Goal: Task Accomplishment & Management: Complete application form

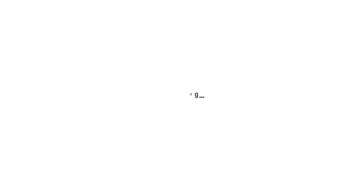
click at [224, 24] on div at bounding box center [181, 94] width 363 height 188
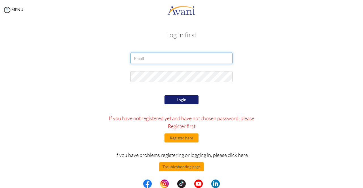
click at [172, 60] on input "email" at bounding box center [181, 58] width 102 height 11
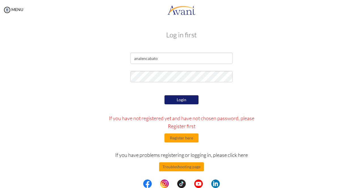
click at [0, 0] on div at bounding box center [0, 0] width 0 height 0
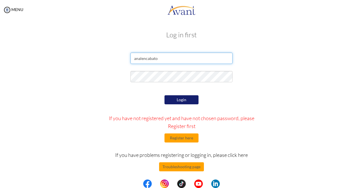
click at [172, 61] on input "analencabato" at bounding box center [181, 58] width 102 height 11
type input "[EMAIL_ADDRESS][DOMAIN_NAME]"
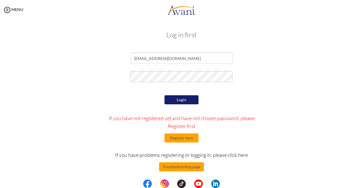
click at [185, 101] on button "Login" at bounding box center [181, 100] width 34 height 9
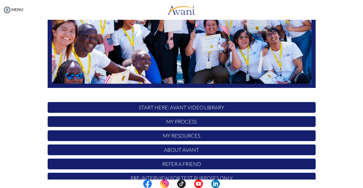
scroll to position [126, 0]
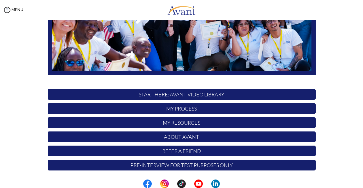
click at [175, 110] on p "My Process" at bounding box center [182, 108] width 268 height 11
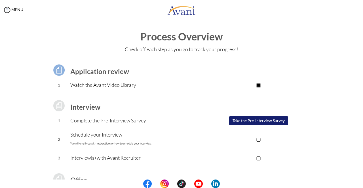
click at [278, 122] on button "Take the Pre-Interview Survey" at bounding box center [258, 120] width 59 height 9
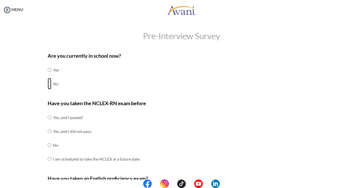
drag, startPoint x: 46, startPoint y: 85, endPoint x: 47, endPoint y: 88, distance: 3.2
click at [48, 86] on input "radio" at bounding box center [50, 83] width 4 height 11
radio input "true"
click at [48, 145] on input "radio" at bounding box center [50, 145] width 4 height 11
radio input "true"
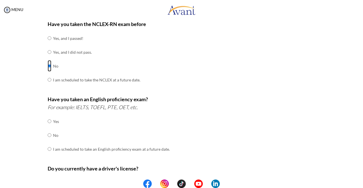
scroll to position [85, 0]
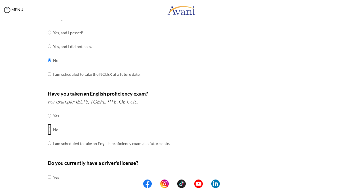
click at [48, 130] on input "radio" at bounding box center [50, 129] width 4 height 11
radio input "true"
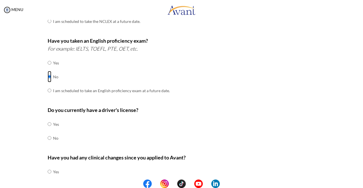
scroll to position [142, 0]
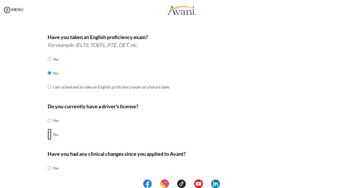
click at [48, 134] on input "radio" at bounding box center [50, 134] width 4 height 11
radio input "true"
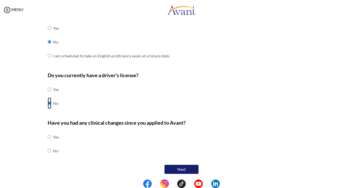
scroll to position [173, 0]
click at [48, 150] on input "radio" at bounding box center [50, 150] width 4 height 11
radio input "true"
click at [188, 168] on button "Next" at bounding box center [181, 169] width 34 height 9
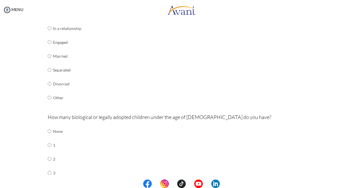
scroll to position [125, 0]
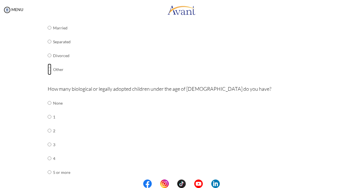
click at [48, 67] on input "radio" at bounding box center [50, 69] width 4 height 11
radio input "true"
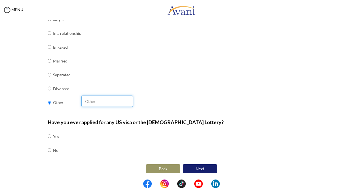
click at [90, 105] on input "text" at bounding box center [107, 101] width 52 height 11
type input "s"
type input "separated and in a relationship"
click at [48, 75] on input "radio" at bounding box center [50, 74] width 4 height 11
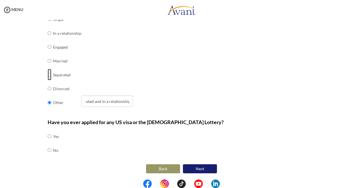
radio input "true"
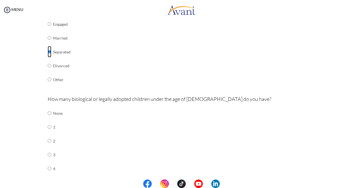
scroll to position [120, 0]
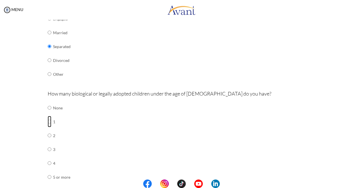
drag, startPoint x: 47, startPoint y: 121, endPoint x: 99, endPoint y: 123, distance: 51.6
click at [48, 122] on input "radio" at bounding box center [50, 121] width 4 height 11
radio input "true"
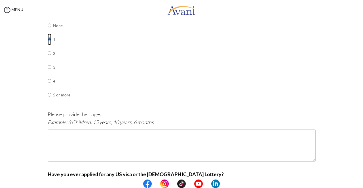
scroll to position [205, 0]
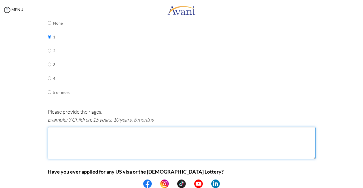
click at [106, 140] on textarea at bounding box center [182, 143] width 268 height 32
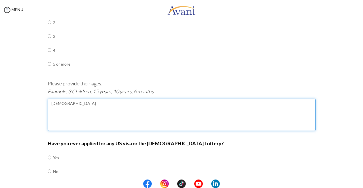
scroll to position [254, 0]
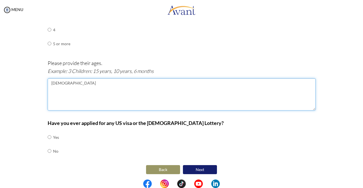
type textarea "11 years old"
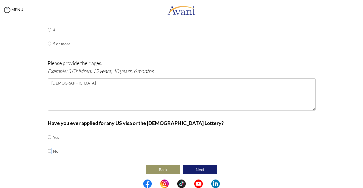
click at [48, 150] on tr "No" at bounding box center [53, 152] width 11 height 14
click at [48, 150] on input "radio" at bounding box center [50, 151] width 4 height 11
radio input "true"
click at [203, 172] on button "Next" at bounding box center [200, 170] width 34 height 9
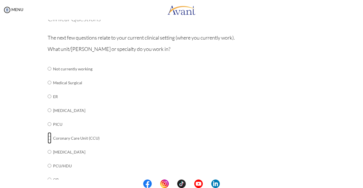
click at [48, 137] on input "radio" at bounding box center [50, 138] width 4 height 11
radio input "true"
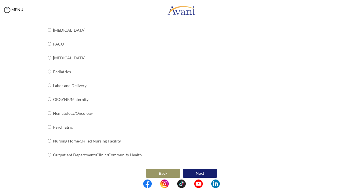
scroll to position [221, 0]
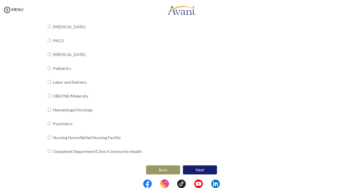
click at [196, 168] on button "Next" at bounding box center [200, 170] width 34 height 9
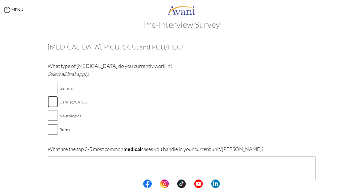
click at [49, 99] on input "checkbox" at bounding box center [53, 101] width 10 height 11
checkbox input "true"
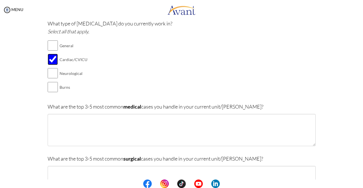
scroll to position [68, 0]
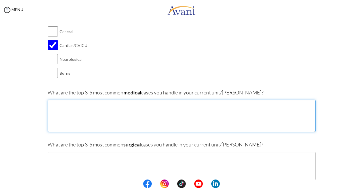
click at [183, 116] on textarea at bounding box center [182, 116] width 268 height 32
click at [62, 110] on textarea "1. acute myocardial infarction 2. Arrytmias" at bounding box center [182, 116] width 268 height 32
click at [76, 111] on textarea "1. acute myocardial infarction 2. Arrythmias" at bounding box center [182, 116] width 268 height 32
click at [78, 122] on textarea "1. acute myocardial infarction 2. Arrythmias 3. Angina pectoris 4." at bounding box center [182, 116] width 268 height 32
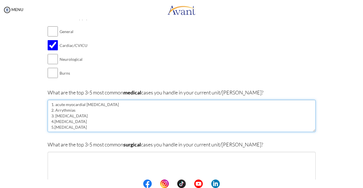
drag, startPoint x: 53, startPoint y: 107, endPoint x: 87, endPoint y: 130, distance: 41.5
click at [87, 130] on textarea "1. acute myocardial infarction 2. Arrythmias 3. Angina pectoris 4.Acute decompe…" at bounding box center [182, 116] width 268 height 32
type textarea "1. acute myocardial infarction 2. Arrythmias 3. Angina pectoris 4.Acute decompe…"
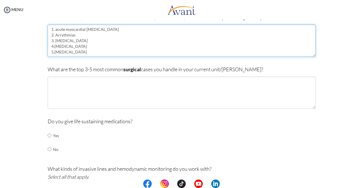
scroll to position [153, 0]
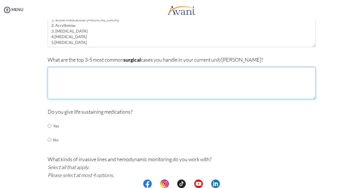
click at [70, 77] on textarea at bounding box center [182, 83] width 268 height 32
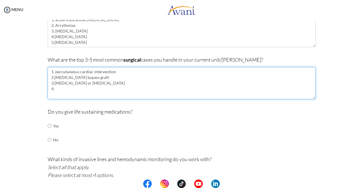
paste textarea "acemaker or Implantable Cardioverter Defibrillator (ICD) Insertion"
click at [53, 89] on textarea "1. percutaneous cardiac intervention 2.Coronary Artery bypass graft 3.Aortic va…" at bounding box center [182, 83] width 268 height 32
click at [52, 88] on textarea "1. percutaneous cardiac intervention 2.Coronary Artery bypass graft 3.Aortic va…" at bounding box center [182, 83] width 268 height 32
click at [202, 86] on textarea "1. percutaneous cardiac intervention 2.Coronary Artery bypass graft 3.Aortic va…" at bounding box center [182, 83] width 268 height 32
paste textarea "Aneurysm Repair"
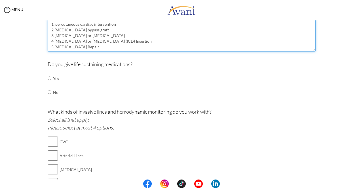
scroll to position [210, 0]
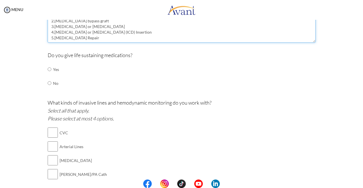
type textarea "1. percutaneous cardiac intervention 2.Coronary Artery bypass graft 3.Aortic va…"
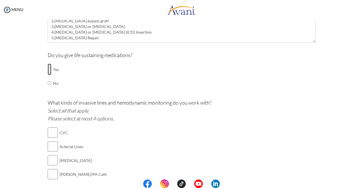
click at [48, 67] on input "radio" at bounding box center [50, 69] width 4 height 11
radio input "true"
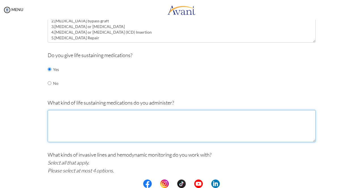
click at [98, 124] on textarea at bounding box center [182, 126] width 268 height 32
click at [147, 116] on textarea "inotropes dobutamine dopamine vasopressors antiarryhmiacs" at bounding box center [182, 126] width 268 height 32
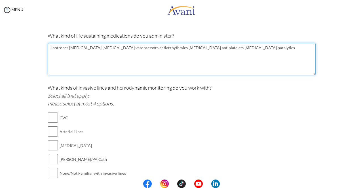
scroll to position [295, 0]
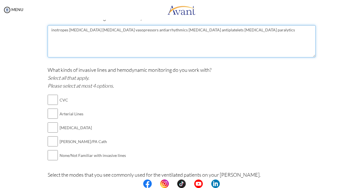
type textarea "inotropes dobutamine dopamine vasopressors antiarrhythmics anticoagulant antipl…"
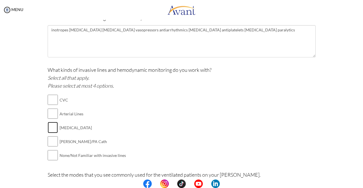
click at [52, 127] on input "checkbox" at bounding box center [53, 127] width 10 height 11
checkbox input "true"
click at [51, 113] on input "checkbox" at bounding box center [53, 113] width 10 height 11
checkbox input "true"
click at [52, 144] on input "checkbox" at bounding box center [53, 141] width 10 height 11
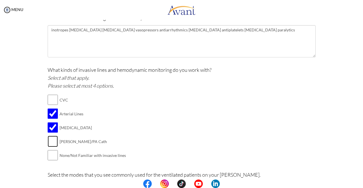
checkbox input "true"
click at [51, 98] on input "checkbox" at bounding box center [53, 99] width 10 height 11
checkbox input "true"
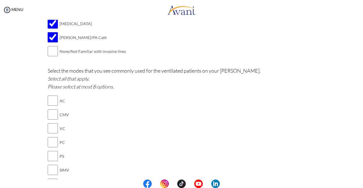
scroll to position [408, 0]
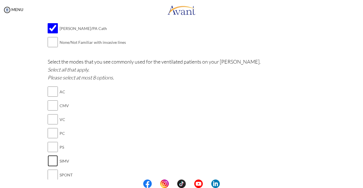
click at [52, 156] on input "checkbox" at bounding box center [53, 161] width 10 height 11
checkbox input "true"
click at [51, 105] on input "checkbox" at bounding box center [53, 105] width 10 height 11
checkbox input "true"
click at [50, 90] on input "checkbox" at bounding box center [53, 91] width 10 height 11
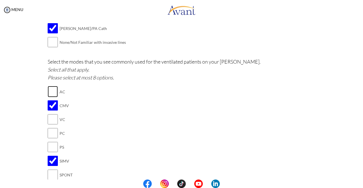
checkbox input "true"
click at [52, 116] on input "checkbox" at bounding box center [53, 119] width 10 height 11
checkbox input "true"
drag, startPoint x: 47, startPoint y: 133, endPoint x: 49, endPoint y: 143, distance: 10.5
click at [48, 133] on input "checkbox" at bounding box center [53, 133] width 10 height 11
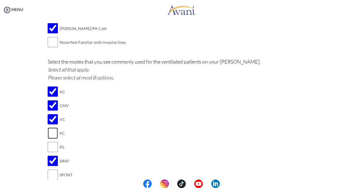
checkbox input "true"
click at [50, 146] on input "checkbox" at bounding box center [53, 147] width 10 height 11
checkbox input "true"
drag, startPoint x: 51, startPoint y: 174, endPoint x: 54, endPoint y: 172, distance: 3.6
click at [51, 174] on input "checkbox" at bounding box center [53, 174] width 10 height 11
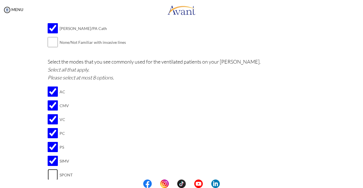
checkbox input "true"
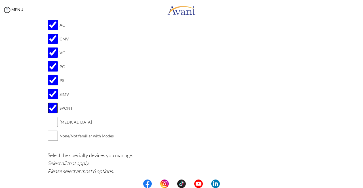
scroll to position [493, 0]
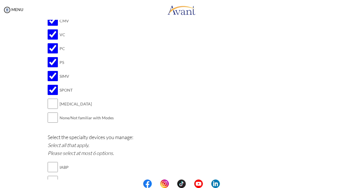
click at [58, 104] on td at bounding box center [59, 104] width 2 height 14
click at [50, 101] on input "checkbox" at bounding box center [53, 103] width 10 height 11
checkbox input "true"
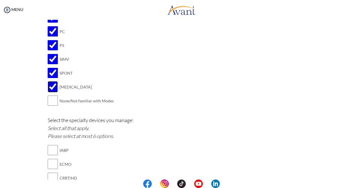
scroll to position [550, 0]
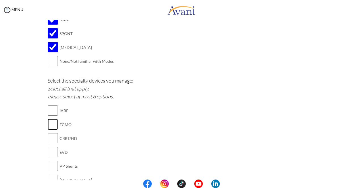
click at [52, 123] on input "checkbox" at bounding box center [53, 124] width 10 height 11
checkbox input "true"
click at [51, 137] on input "checkbox" at bounding box center [53, 138] width 10 height 11
checkbox input "true"
click at [55, 151] on input "checkbox" at bounding box center [53, 152] width 10 height 11
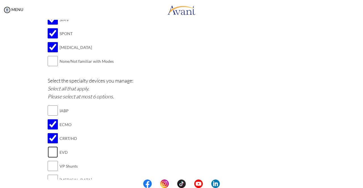
checkbox input "true"
click at [52, 168] on input "checkbox" at bounding box center [53, 166] width 10 height 11
checkbox input "true"
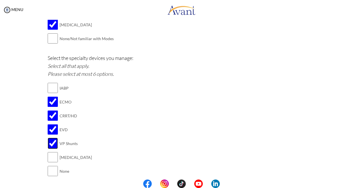
scroll to position [606, 0]
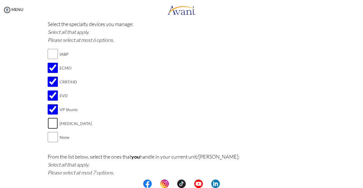
click at [52, 123] on input "checkbox" at bounding box center [53, 123] width 10 height 11
checkbox input "true"
click at [49, 50] on input "checkbox" at bounding box center [53, 53] width 10 height 11
checkbox input "true"
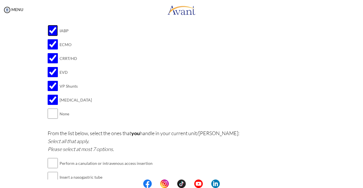
scroll to position [663, 0]
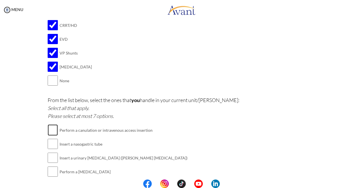
click at [48, 125] on input "checkbox" at bounding box center [53, 130] width 10 height 11
checkbox input "true"
click at [52, 143] on input "checkbox" at bounding box center [53, 144] width 10 height 11
checkbox input "true"
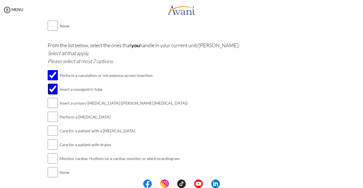
scroll to position [720, 0]
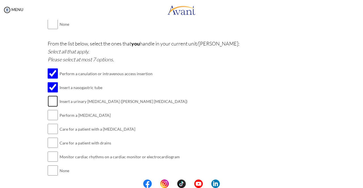
click at [54, 97] on input "checkbox" at bounding box center [53, 101] width 10 height 11
checkbox input "true"
click at [54, 114] on input "checkbox" at bounding box center [53, 115] width 10 height 11
checkbox input "true"
click at [54, 128] on input "checkbox" at bounding box center [53, 129] width 10 height 11
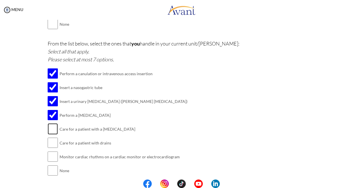
checkbox input "true"
click at [52, 140] on input "checkbox" at bounding box center [53, 142] width 10 height 11
checkbox input "true"
click at [50, 154] on input "checkbox" at bounding box center [53, 156] width 10 height 11
checkbox input "true"
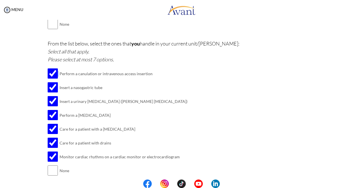
drag, startPoint x: 56, startPoint y: 69, endPoint x: 137, endPoint y: 137, distance: 105.4
click at [180, 149] on div "From the list below, select the ones that you handle in your current unit/ward:…" at bounding box center [182, 112] width 268 height 144
copy table
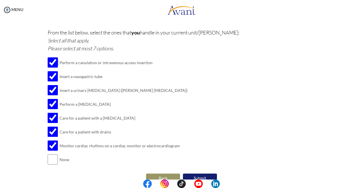
scroll to position [737, 0]
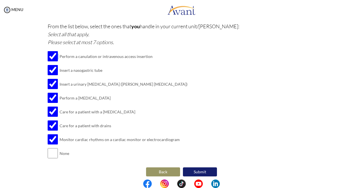
click at [202, 168] on button "Submit" at bounding box center [200, 172] width 34 height 9
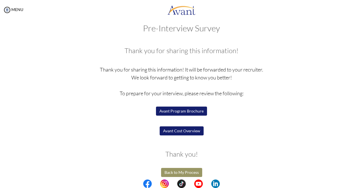
scroll to position [12, 0]
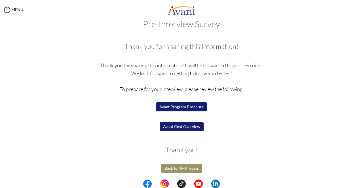
click at [165, 106] on button "Avant Program Brochure" at bounding box center [181, 107] width 51 height 9
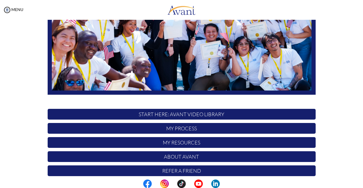
scroll to position [126, 0]
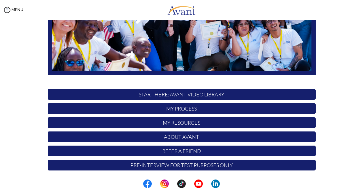
click at [175, 111] on p "My Process" at bounding box center [182, 108] width 268 height 11
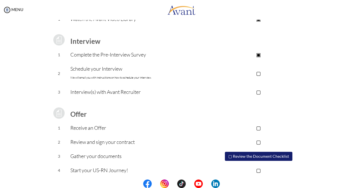
scroll to position [69, 0]
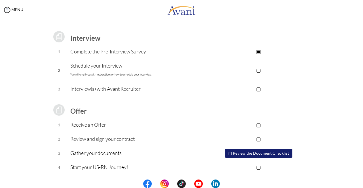
click at [256, 71] on p "▢" at bounding box center [259, 70] width 114 height 8
click at [256, 88] on p "▢" at bounding box center [259, 89] width 114 height 8
click at [258, 126] on p "▢" at bounding box center [259, 125] width 114 height 8
click at [253, 143] on td "▢" at bounding box center [259, 139] width 114 height 14
click at [260, 122] on p "▣" at bounding box center [259, 125] width 114 height 8
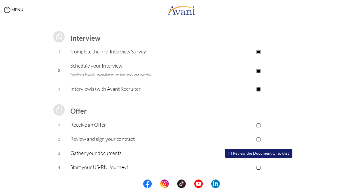
drag, startPoint x: 258, startPoint y: 89, endPoint x: 257, endPoint y: 125, distance: 35.4
click at [258, 89] on p "▣" at bounding box center [259, 89] width 114 height 8
click at [236, 156] on button "▢ Review the Document Checklist" at bounding box center [258, 153] width 67 height 9
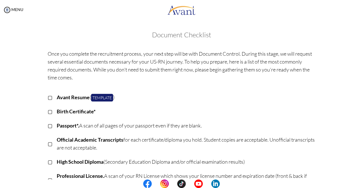
click at [48, 98] on p "▢" at bounding box center [50, 98] width 5 height 8
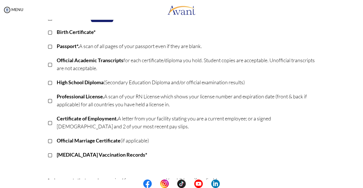
scroll to position [85, 0]
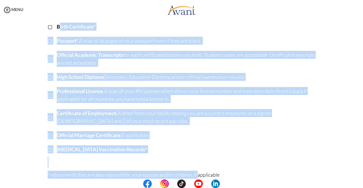
drag, startPoint x: 114, startPoint y: 72, endPoint x: 193, endPoint y: 166, distance: 122.1
click at [189, 168] on div "Once you complete the recruitment process, your next step will be with Document…" at bounding box center [181, 105] width 276 height 287
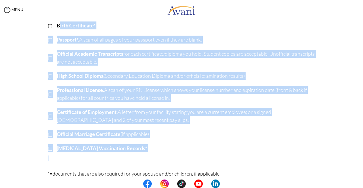
scroll to position [18, 0]
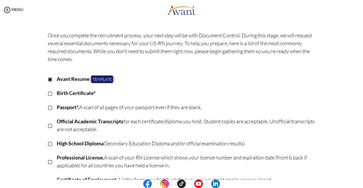
click at [192, 79] on p "Avant Resume ( Template )" at bounding box center [186, 79] width 259 height 8
drag, startPoint x: 42, startPoint y: 71, endPoint x: 257, endPoint y: 138, distance: 225.7
click at [362, 167] on div "My Status What is the next step? We would like you to watch the introductory vi…" at bounding box center [181, 114] width 363 height 188
copy div
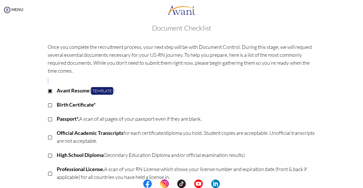
scroll to position [0, 0]
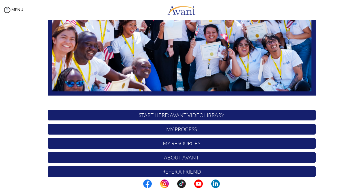
scroll to position [126, 0]
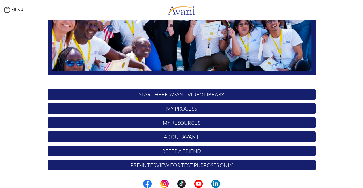
click at [188, 109] on p "My Process" at bounding box center [182, 108] width 268 height 11
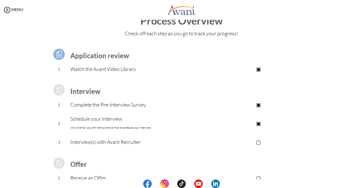
scroll to position [28, 0]
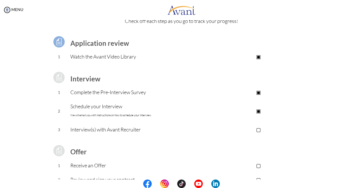
click at [257, 92] on p "▣" at bounding box center [259, 92] width 114 height 8
click at [260, 113] on p "▣" at bounding box center [259, 111] width 114 height 8
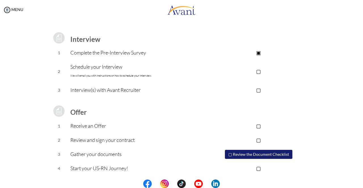
scroll to position [69, 0]
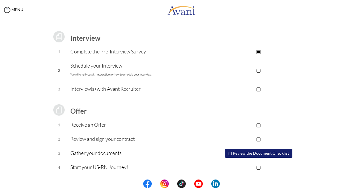
click at [260, 88] on p "▢" at bounding box center [259, 89] width 114 height 8
click at [220, 92] on p "▣" at bounding box center [259, 89] width 114 height 8
click at [275, 155] on button "▢ Review the Document Checklist" at bounding box center [258, 153] width 67 height 9
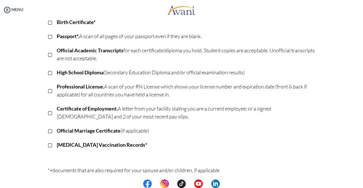
scroll to position [18, 0]
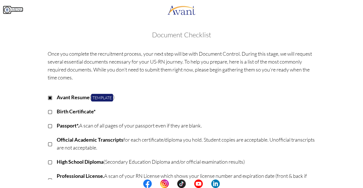
click at [7, 10] on img at bounding box center [7, 10] width 9 height 9
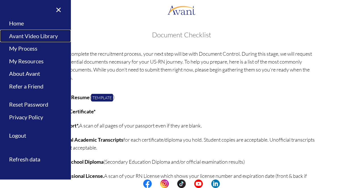
click at [20, 36] on link "Avant Video Library" at bounding box center [35, 36] width 71 height 13
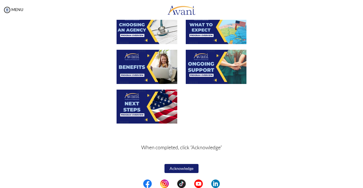
scroll to position [201, 0]
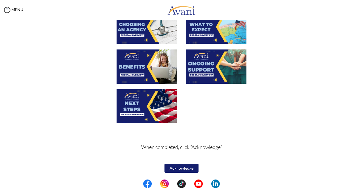
click at [0, 0] on div at bounding box center [0, 0] width 0 height 0
click at [177, 168] on button "Acknowledge" at bounding box center [181, 168] width 34 height 9
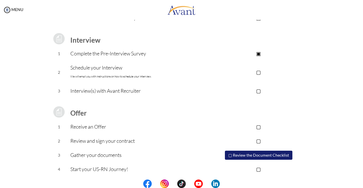
scroll to position [69, 0]
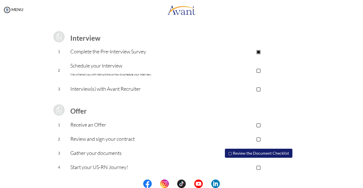
click at [253, 50] on p "▣" at bounding box center [259, 52] width 114 height 8
click at [261, 152] on button "▢ Review the Document Checklist" at bounding box center [258, 153] width 67 height 9
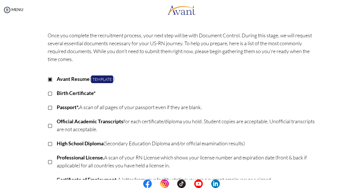
scroll to position [0, 0]
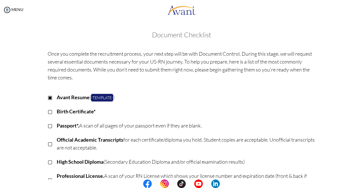
click at [164, 97] on p "Avant Resume ( Template )" at bounding box center [186, 98] width 259 height 8
click at [179, 97] on p "Avant Resume ( Template )" at bounding box center [186, 98] width 259 height 8
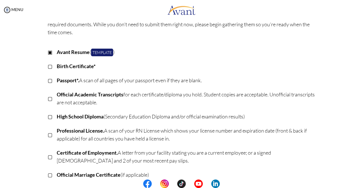
scroll to position [18, 0]
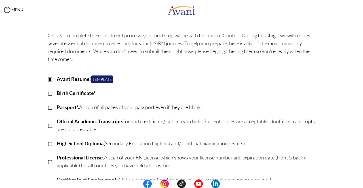
click at [179, 86] on td "Avant Resume ( Template )" at bounding box center [186, 79] width 259 height 14
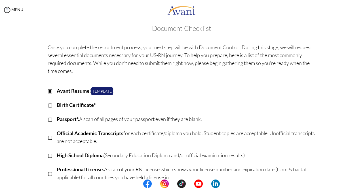
scroll to position [0, 0]
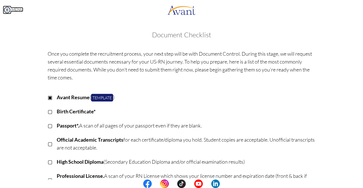
click at [10, 9] on img at bounding box center [7, 10] width 9 height 9
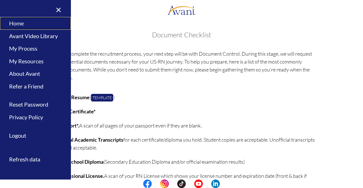
click at [21, 26] on link "Home" at bounding box center [35, 23] width 71 height 13
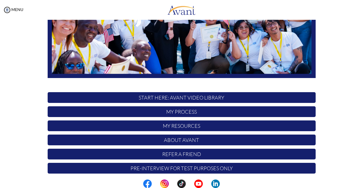
scroll to position [126, 0]
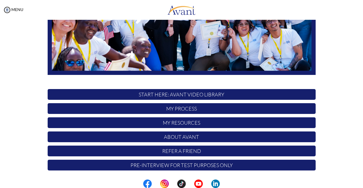
click at [178, 109] on p "My Process" at bounding box center [182, 108] width 268 height 11
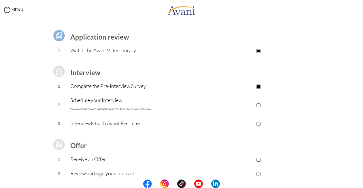
scroll to position [69, 0]
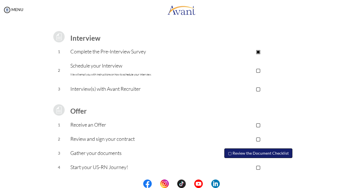
click at [286, 154] on button "▢ Review the Document Checklist" at bounding box center [258, 154] width 68 height 10
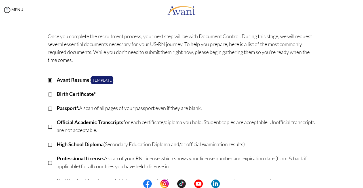
scroll to position [0, 0]
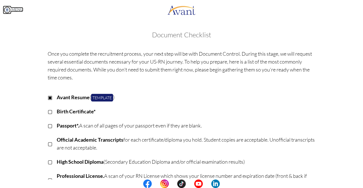
click at [8, 9] on img at bounding box center [7, 10] width 9 height 9
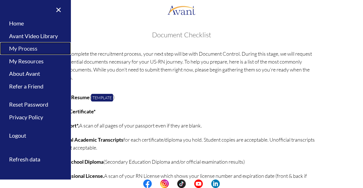
click at [19, 50] on link "My Process" at bounding box center [35, 48] width 71 height 13
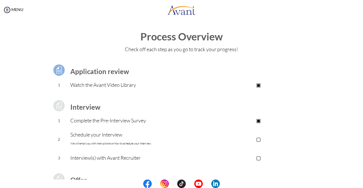
click at [259, 140] on p "▢" at bounding box center [259, 139] width 114 height 8
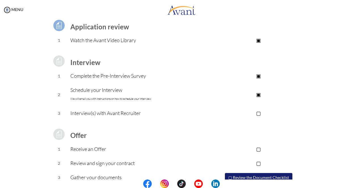
scroll to position [57, 0]
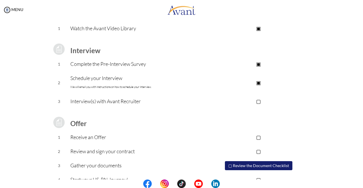
click at [264, 105] on td "▢" at bounding box center [259, 102] width 114 height 14
click at [258, 102] on p "▢" at bounding box center [259, 101] width 114 height 8
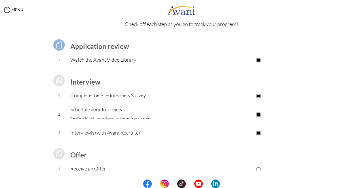
scroll to position [0, 0]
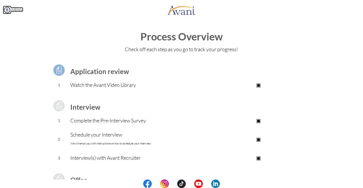
click at [7, 11] on img at bounding box center [7, 10] width 9 height 9
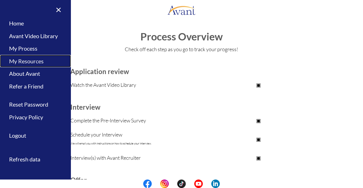
click at [35, 63] on link "My Resources" at bounding box center [35, 61] width 71 height 13
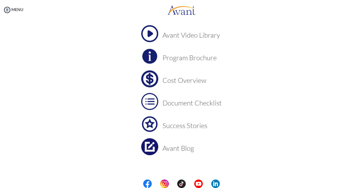
scroll to position [41, 0]
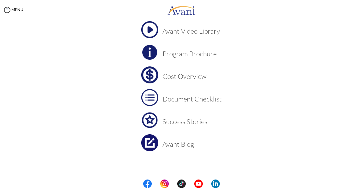
click at [196, 54] on h3 "Program Brochure" at bounding box center [191, 53] width 59 height 7
click at [177, 56] on h3 "Program Brochure" at bounding box center [191, 53] width 59 height 7
click at [187, 101] on h3 "Document Checklist" at bounding box center [191, 99] width 59 height 7
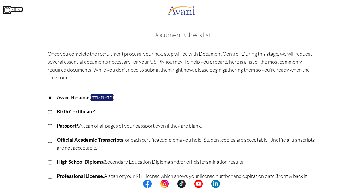
click at [15, 9] on link "MENU" at bounding box center [13, 9] width 20 height 5
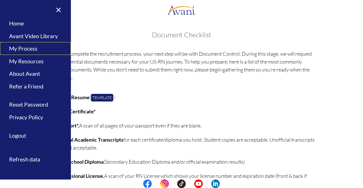
click at [33, 51] on link "My Process" at bounding box center [35, 48] width 71 height 13
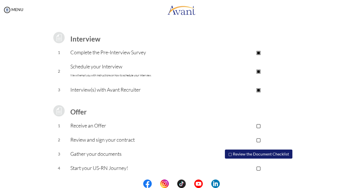
scroll to position [69, 0]
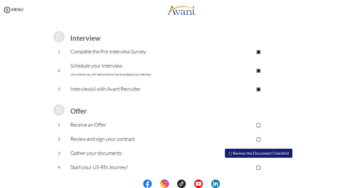
click at [163, 115] on td "Offer" at bounding box center [135, 110] width 131 height 16
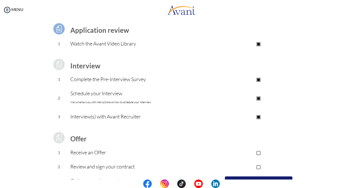
scroll to position [0, 0]
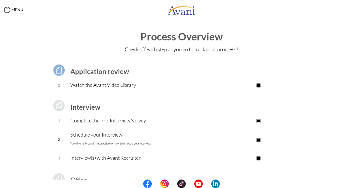
click at [258, 141] on p "▣" at bounding box center [259, 139] width 114 height 8
click at [257, 156] on p "▣" at bounding box center [259, 158] width 114 height 8
click at [34, 144] on div "Application review 1 Watch the Avant Video Library ▣ Avant Video Library Interv…" at bounding box center [182, 150] width 332 height 187
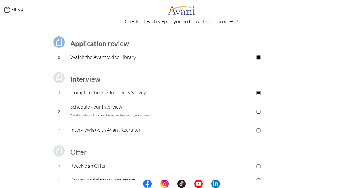
scroll to position [12, 0]
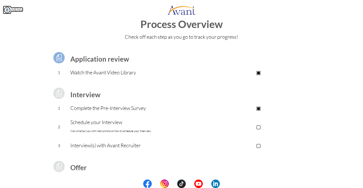
click at [7, 8] on img at bounding box center [7, 10] width 9 height 9
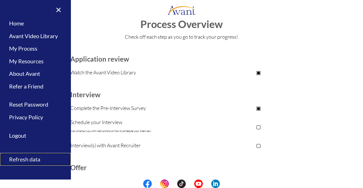
click at [29, 161] on link "Refresh data" at bounding box center [35, 159] width 71 height 13
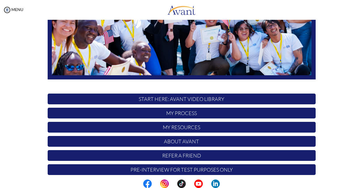
scroll to position [126, 0]
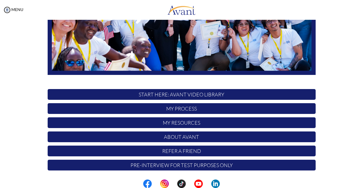
click at [158, 167] on p "Pre-Interview for test purposes only" at bounding box center [182, 165] width 268 height 11
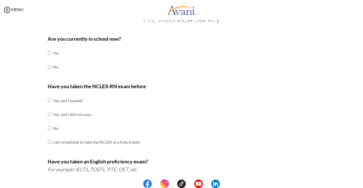
scroll to position [0, 0]
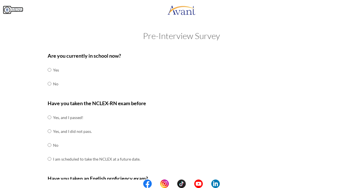
drag, startPoint x: 8, startPoint y: 9, endPoint x: 21, endPoint y: 15, distance: 14.6
click at [8, 9] on img at bounding box center [7, 10] width 9 height 9
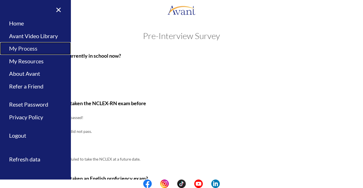
click at [25, 48] on link "My Process" at bounding box center [35, 48] width 71 height 13
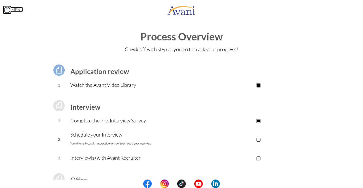
click at [6, 9] on img at bounding box center [7, 10] width 9 height 9
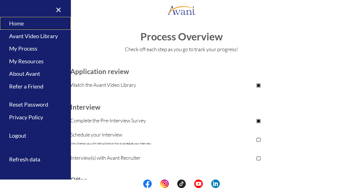
click at [19, 22] on link "Home" at bounding box center [35, 23] width 71 height 13
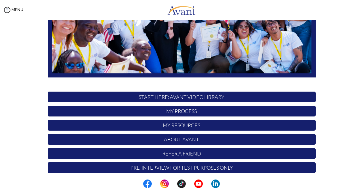
scroll to position [126, 0]
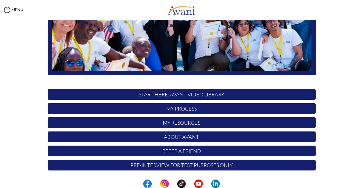
click at [199, 109] on p "My Process" at bounding box center [182, 108] width 268 height 11
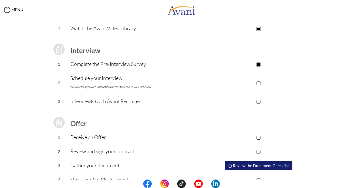
scroll to position [69, 0]
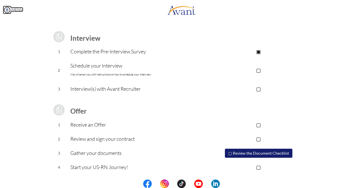
click at [8, 11] on img at bounding box center [7, 10] width 9 height 9
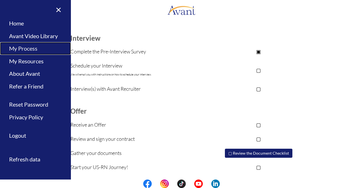
click at [33, 51] on link "My Process" at bounding box center [35, 48] width 71 height 13
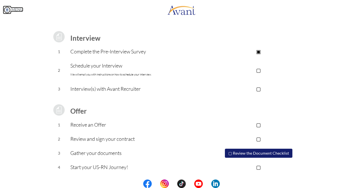
click at [6, 10] on img at bounding box center [7, 10] width 9 height 9
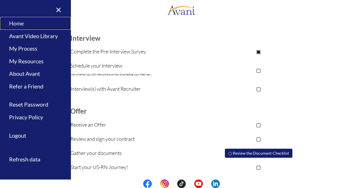
click at [20, 24] on link "Home" at bounding box center [35, 23] width 71 height 13
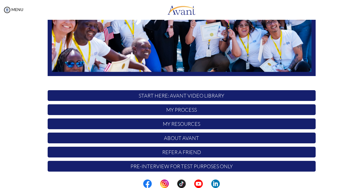
scroll to position [126, 0]
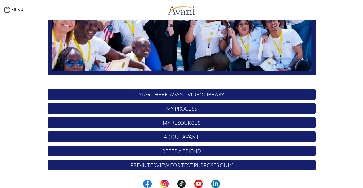
click at [154, 127] on p "My Resources" at bounding box center [182, 123] width 268 height 11
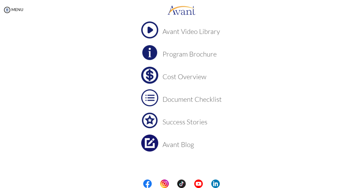
scroll to position [41, 0]
click at [176, 145] on h3 "Avant Blog" at bounding box center [191, 144] width 59 height 7
click at [178, 77] on h3 "Cost Overview" at bounding box center [191, 76] width 59 height 7
click at [185, 53] on h3 "Program Brochure" at bounding box center [191, 53] width 59 height 7
